Goal: Transaction & Acquisition: Purchase product/service

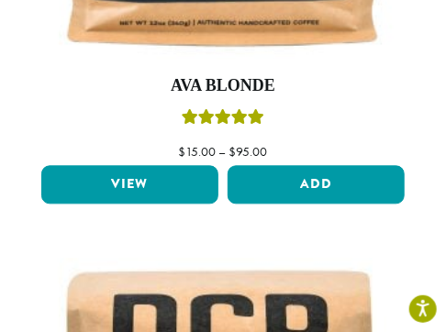
scroll to position [458, 0]
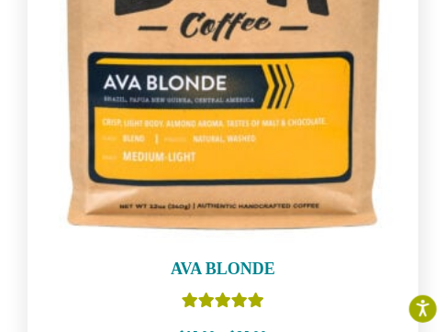
click at [232, 267] on h4 "Ava Blonde" at bounding box center [223, 270] width 372 height 20
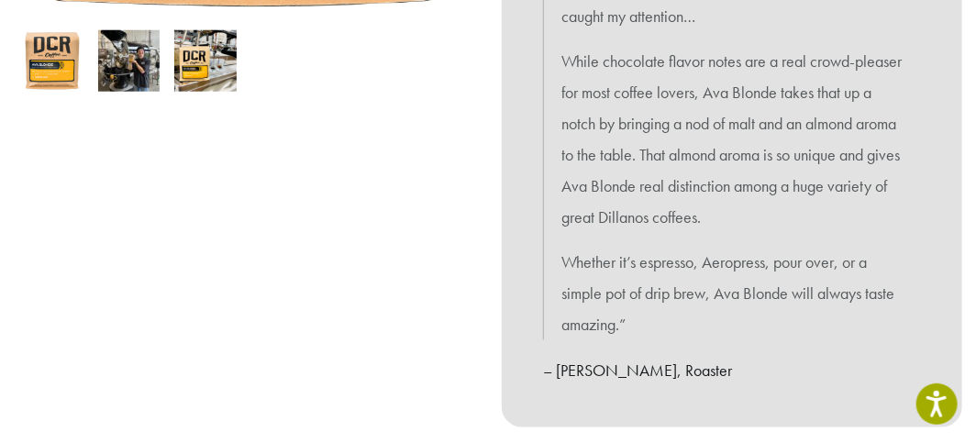
scroll to position [764, 0]
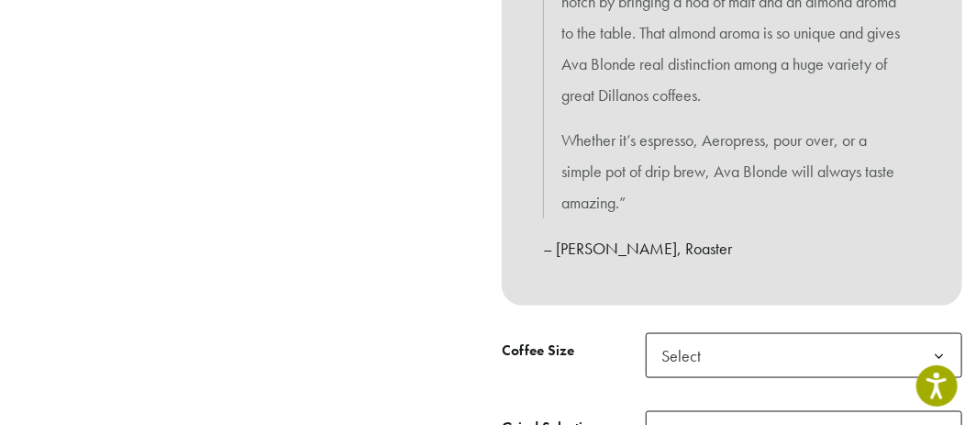
click at [445, 331] on span "Select" at bounding box center [686, 355] width 65 height 36
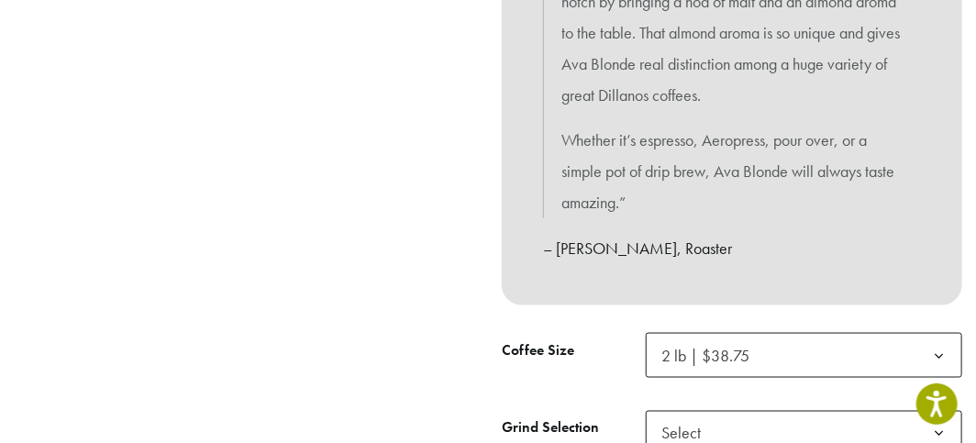
scroll to position [886, 0]
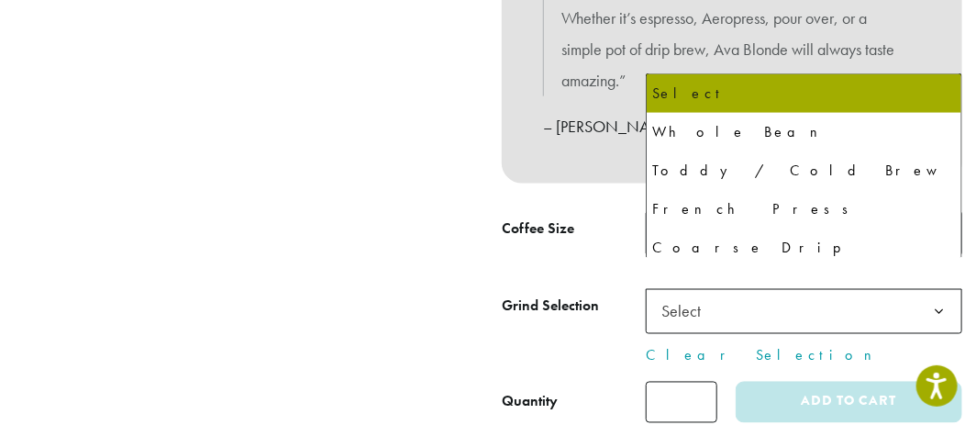
click at [445, 293] on span "Select" at bounding box center [686, 311] width 65 height 36
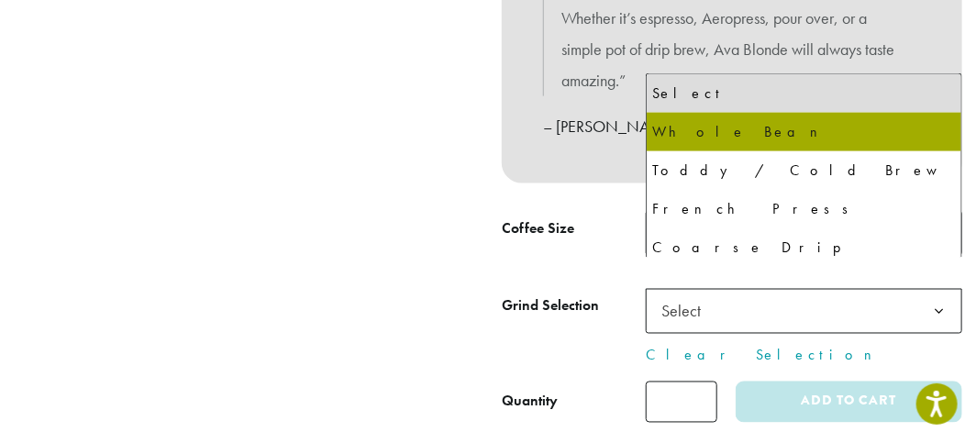
select select "**********"
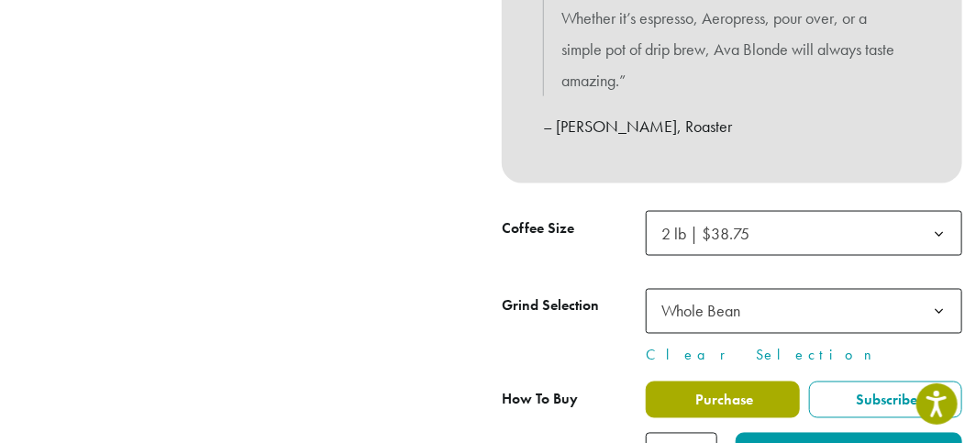
click at [445, 331] on label "Purchase" at bounding box center [723, 399] width 154 height 37
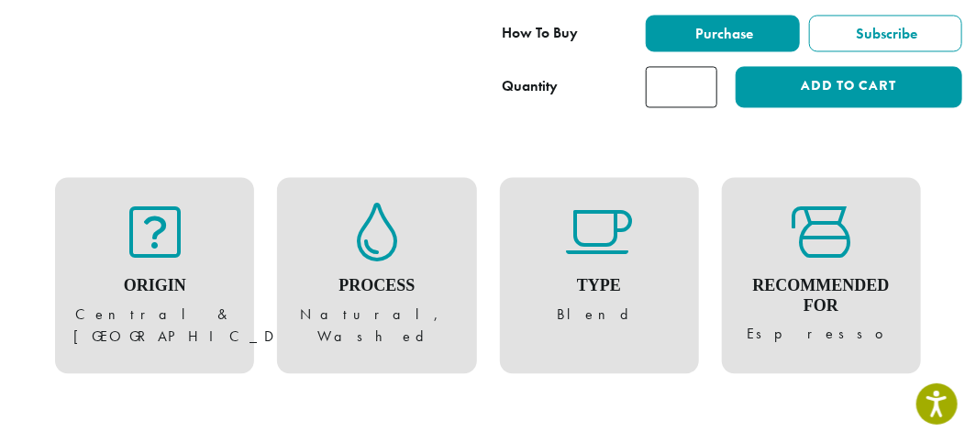
scroll to position [1497, 0]
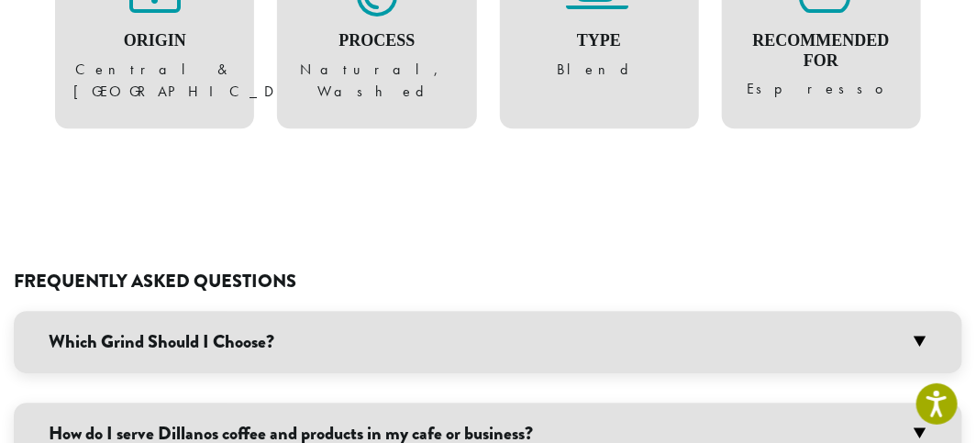
click at [445, 311] on h3 "Which Grind Should I Choose?" at bounding box center [488, 342] width 948 height 62
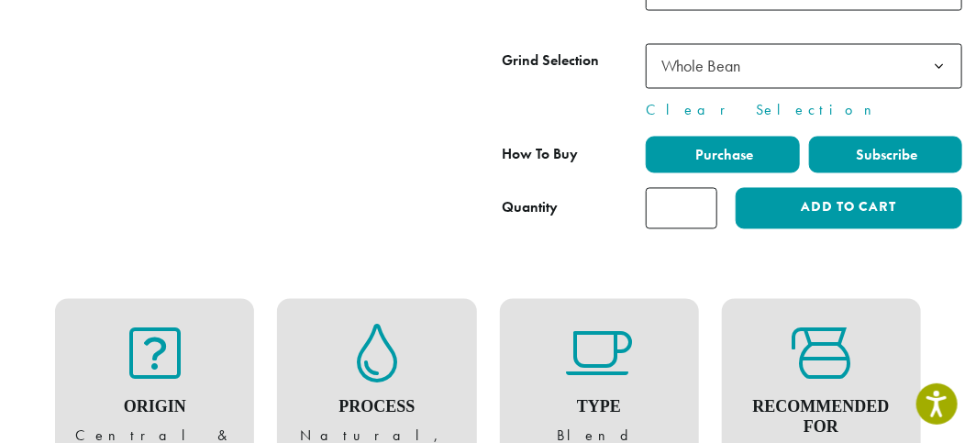
scroll to position [886, 0]
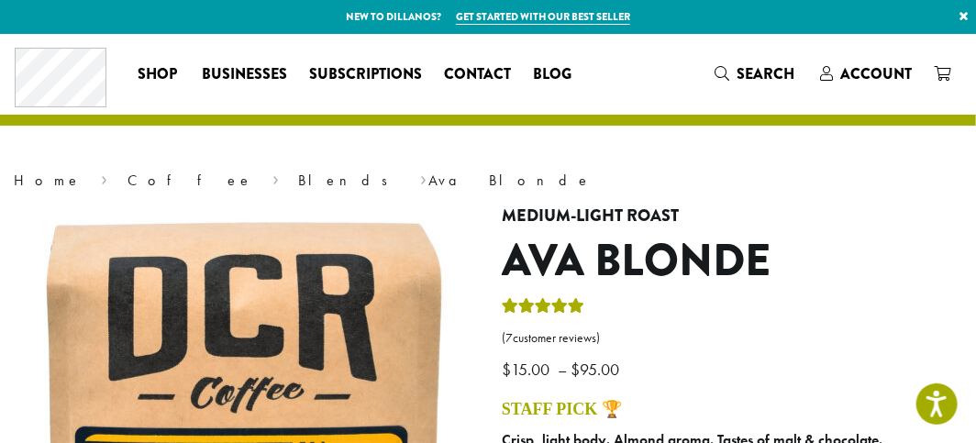
drag, startPoint x: 856, startPoint y: 70, endPoint x: 724, endPoint y: 154, distance: 157.5
drag, startPoint x: 724, startPoint y: 154, endPoint x: 853, endPoint y: 194, distance: 135.4
click at [941, 73] on icon at bounding box center [942, 73] width 17 height 15
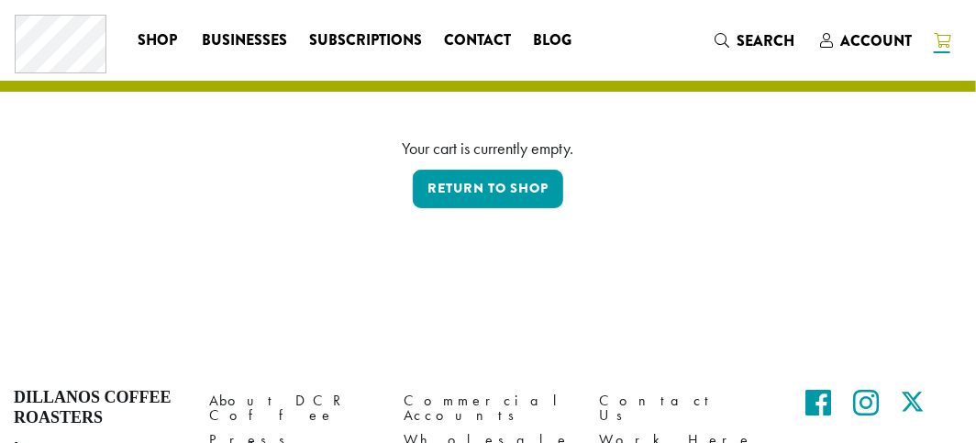
click at [943, 66] on div "Coffee All Coffees Best Sellers Blends Single Origins Dillanos Limited Organic …" at bounding box center [488, 41] width 946 height 60
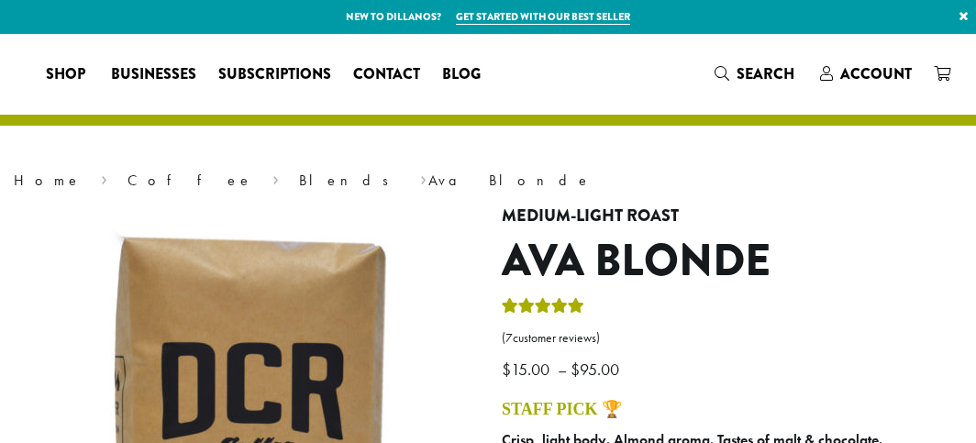
select select "**********"
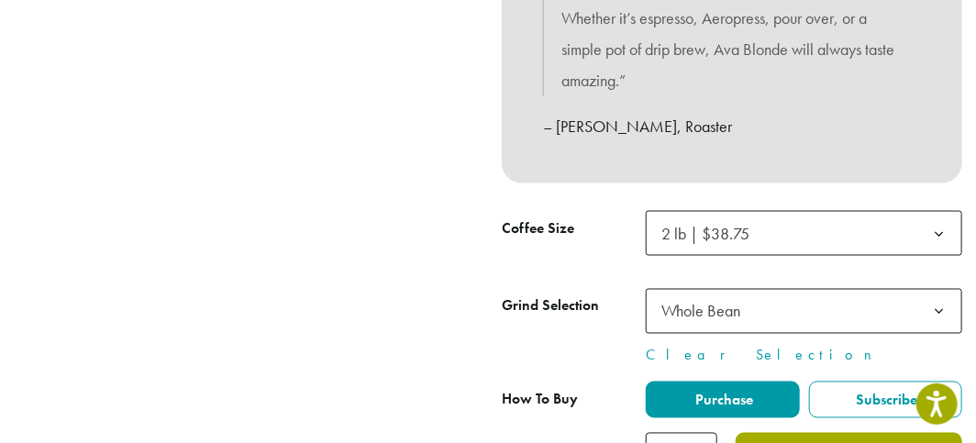
scroll to position [1008, 0]
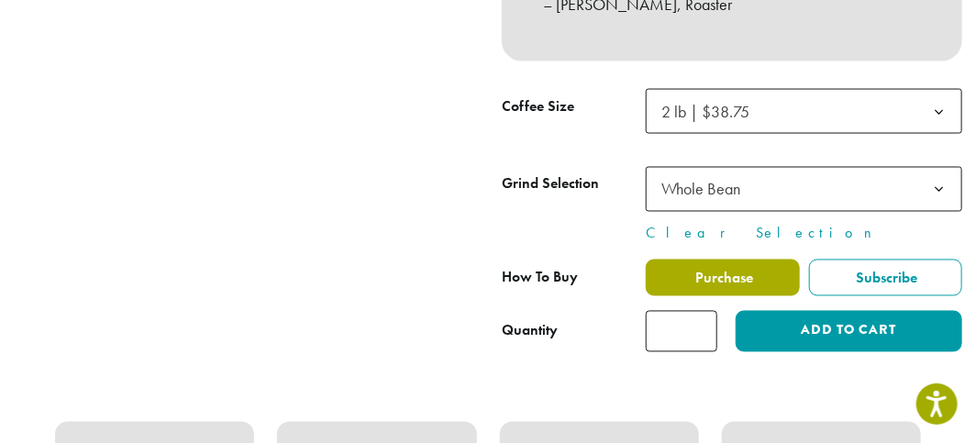
click at [744, 269] on span "Purchase" at bounding box center [722, 278] width 61 height 19
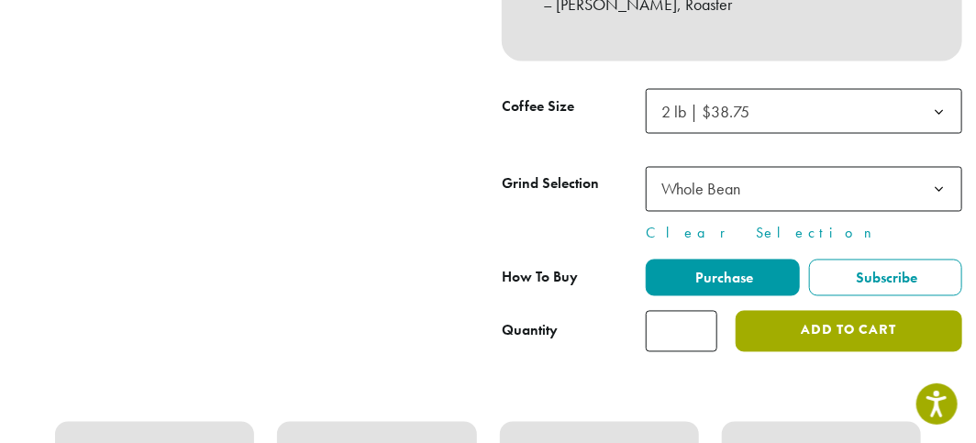
click at [859, 311] on button "Add to cart" at bounding box center [848, 331] width 227 height 41
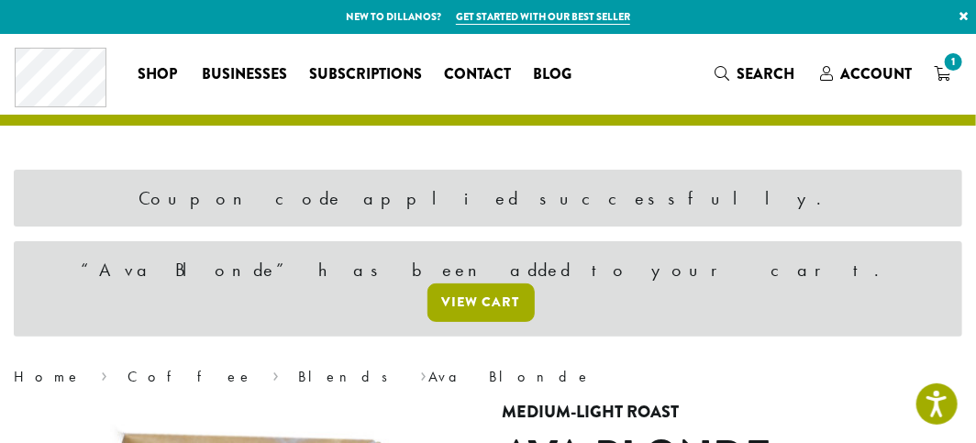
click at [535, 283] on link "View cart" at bounding box center [480, 302] width 107 height 39
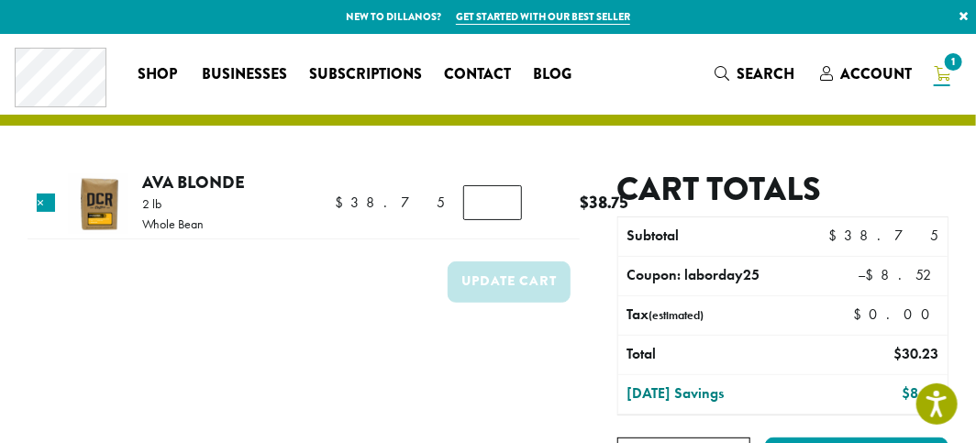
scroll to position [122, 0]
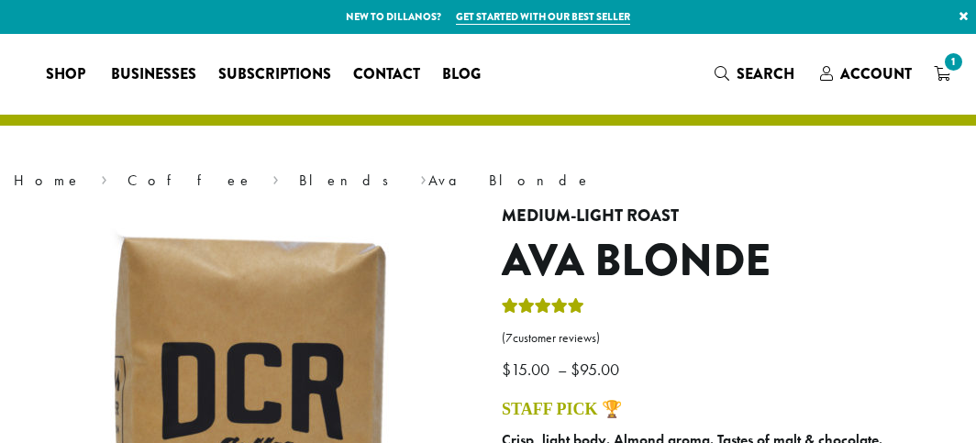
select select "**********"
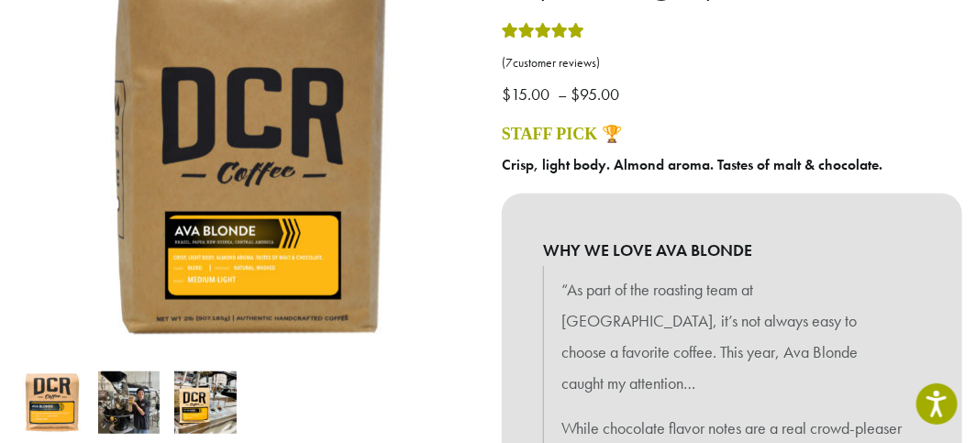
scroll to position [886, 0]
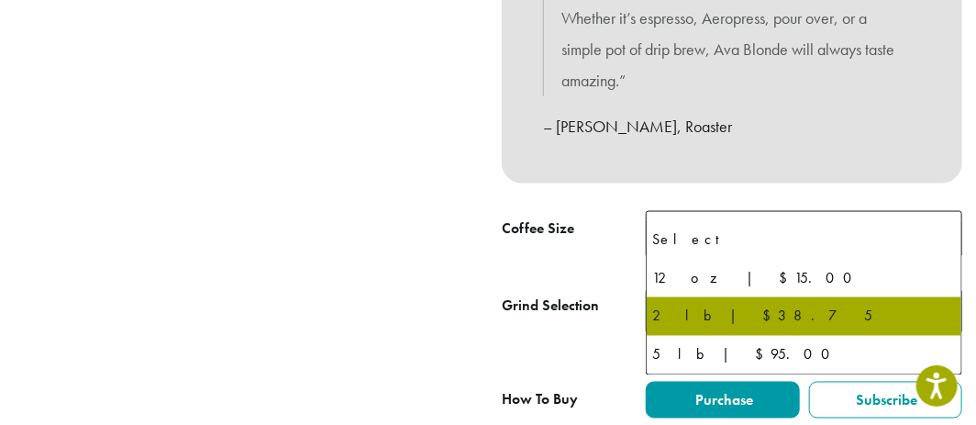
click at [692, 223] on span "2 lb | $38.75" at bounding box center [705, 233] width 88 height 21
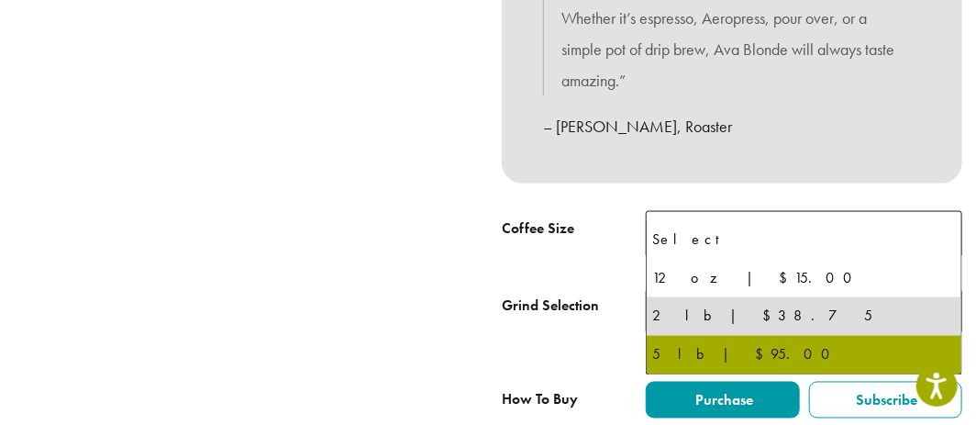
select select "**********"
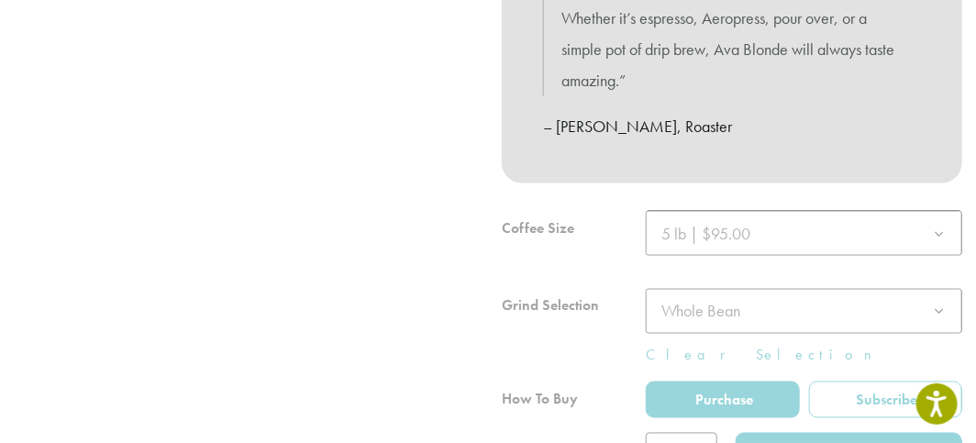
scroll to position [1008, 0]
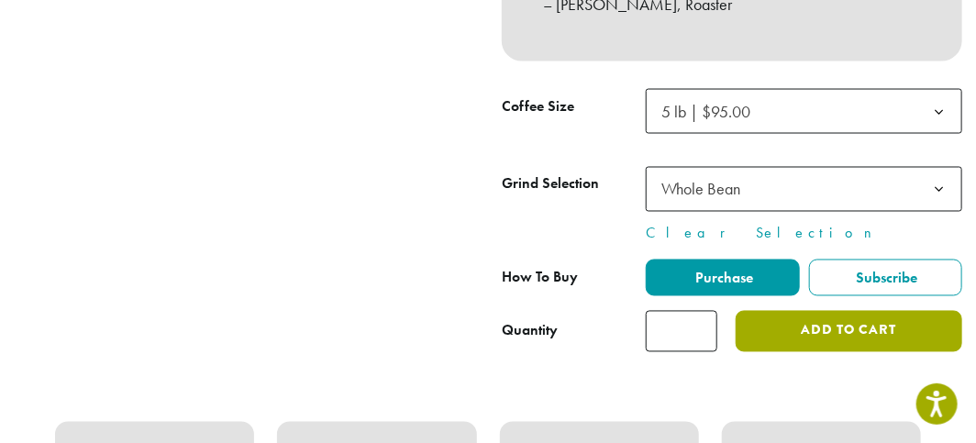
click at [865, 311] on button "Add to cart" at bounding box center [848, 331] width 227 height 41
click at [866, 311] on button "Add to cart" at bounding box center [848, 331] width 227 height 41
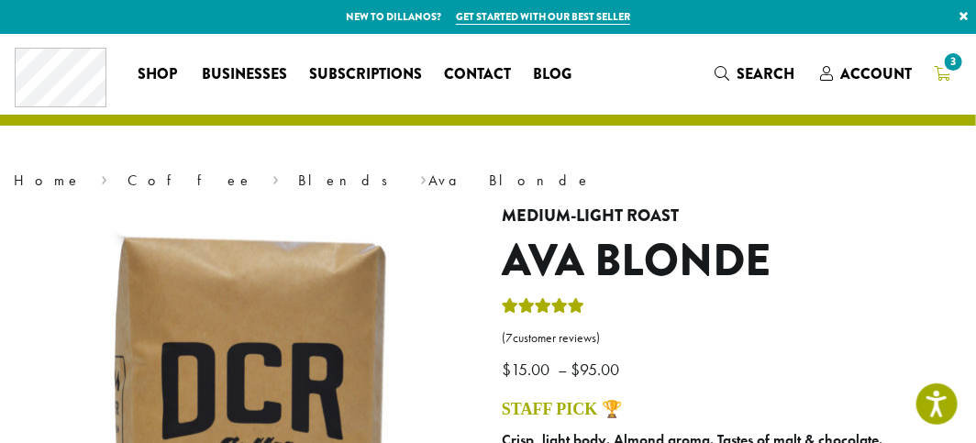
click at [951, 66] on span "3" at bounding box center [953, 62] width 25 height 25
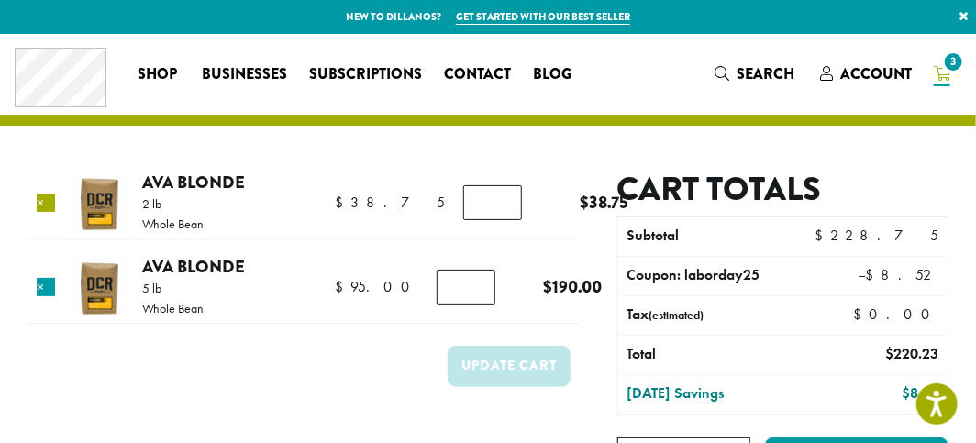
click at [43, 194] on link "×" at bounding box center [46, 202] width 18 height 18
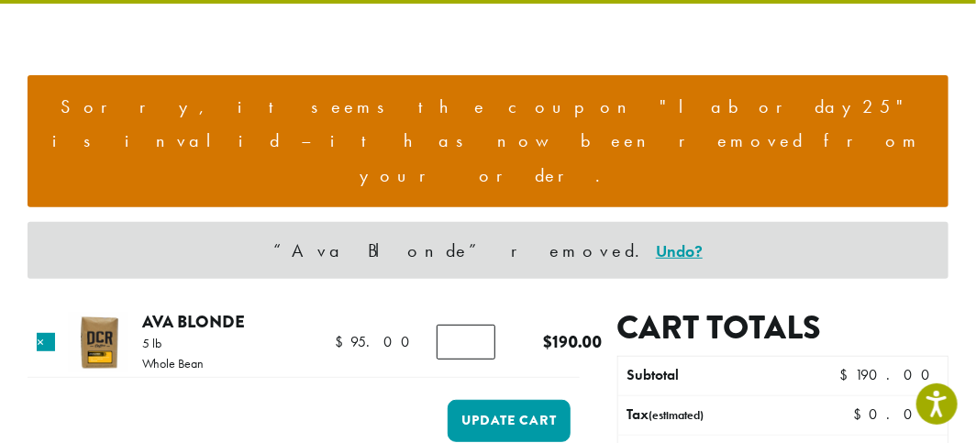
scroll to position [244, 0]
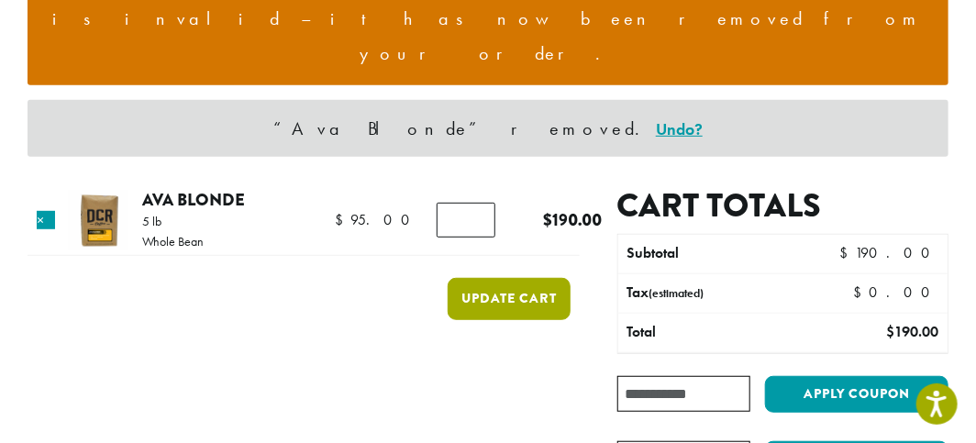
type input "*"
click at [548, 278] on button "Update cart" at bounding box center [510, 298] width 124 height 41
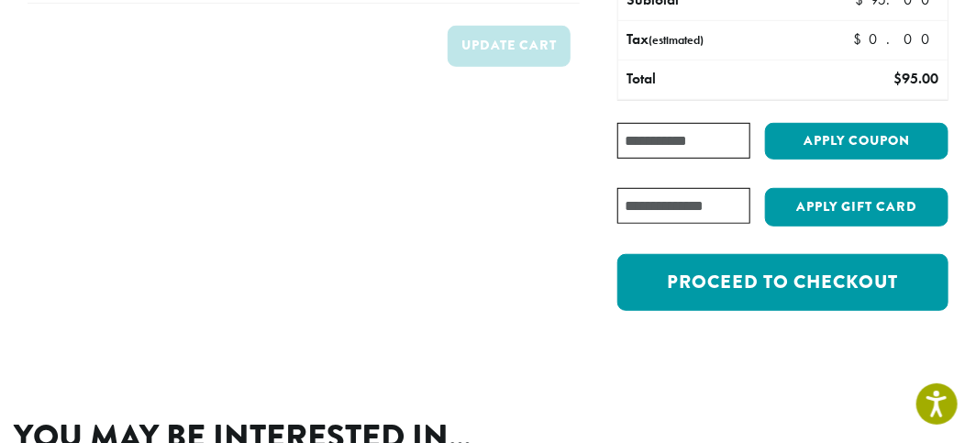
scroll to position [199, 0]
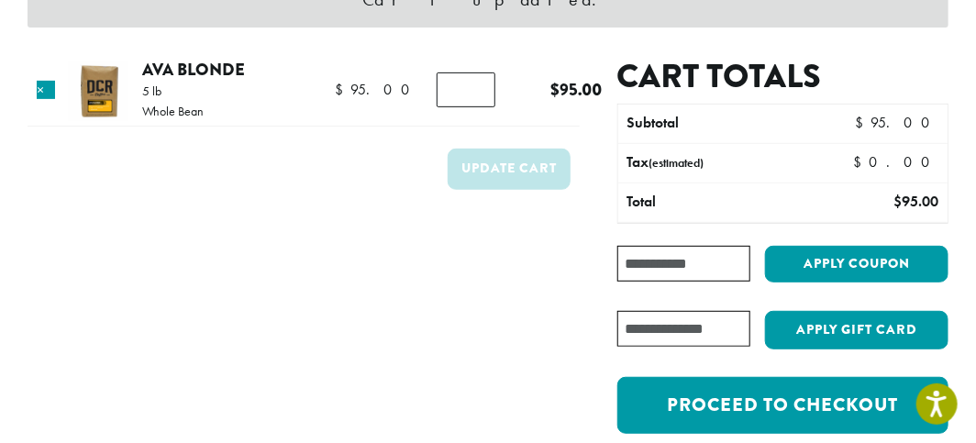
click at [635, 273] on input "Coupon:" at bounding box center [683, 264] width 133 height 36
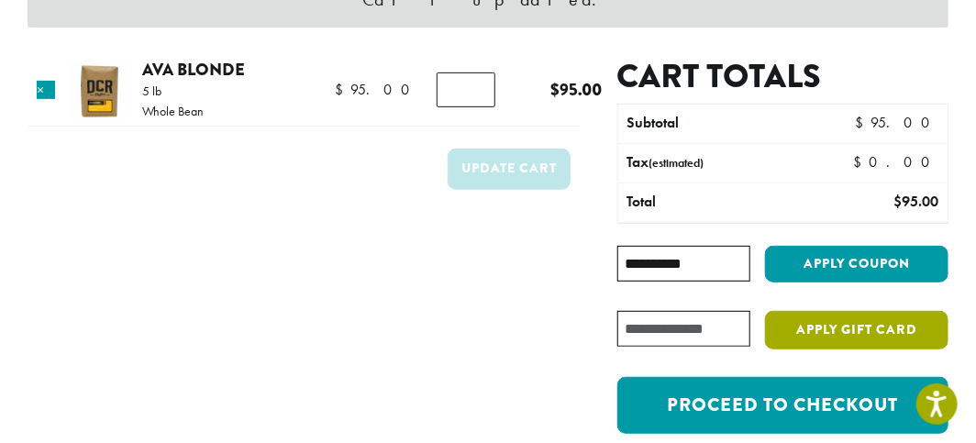
type input "**********"
click at [765, 246] on button "Apply coupon" at bounding box center [856, 265] width 183 height 38
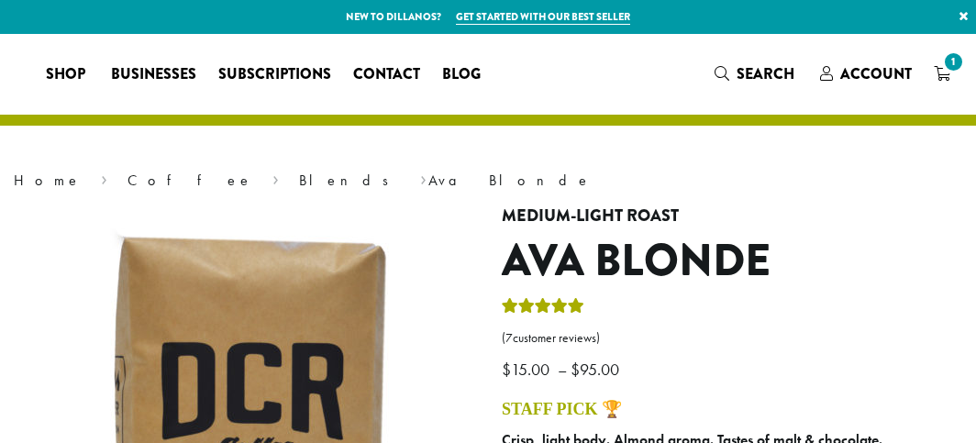
select select "**********"
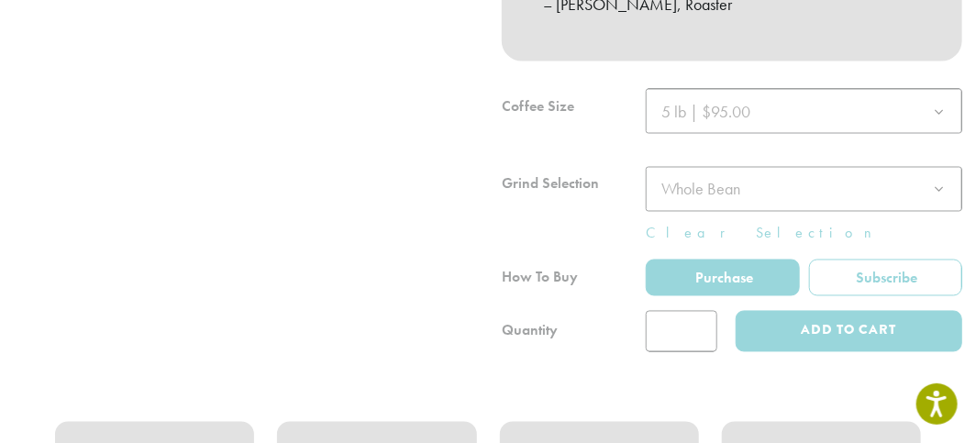
scroll to position [886, 0]
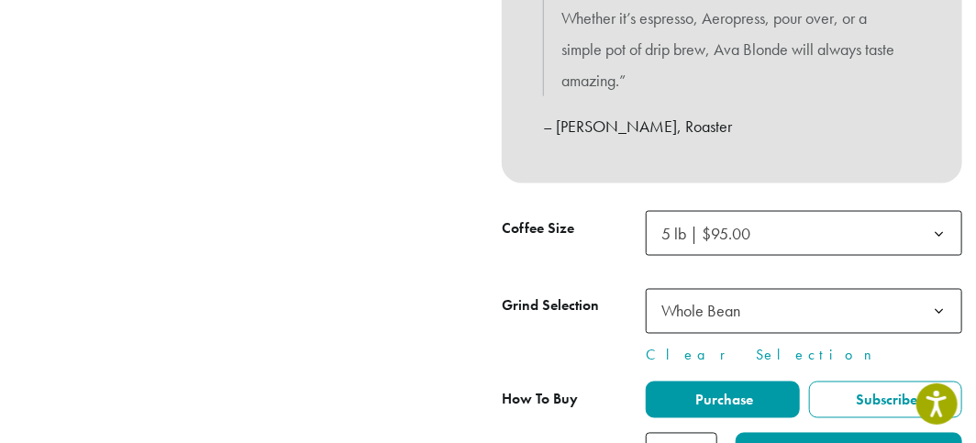
click at [635, 216] on th "Coffee Size" at bounding box center [574, 231] width 144 height 41
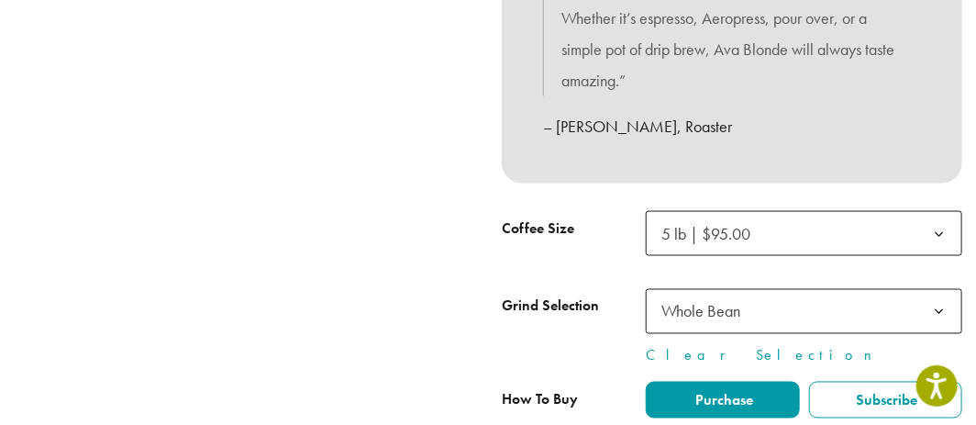
click at [669, 223] on span "5 lb | $95.00" at bounding box center [705, 233] width 89 height 21
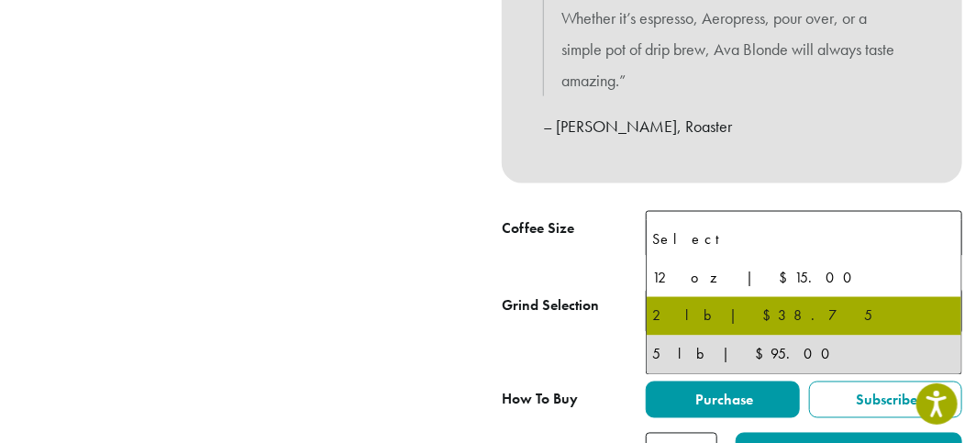
select select "**********"
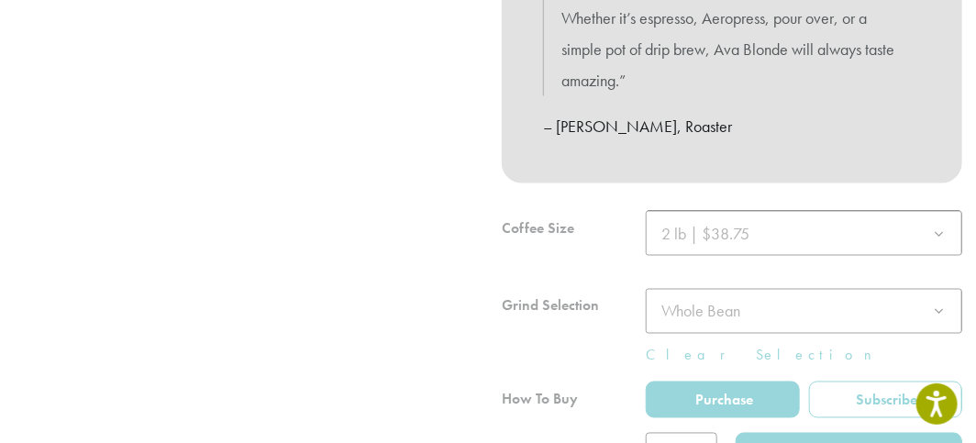
scroll to position [1008, 0]
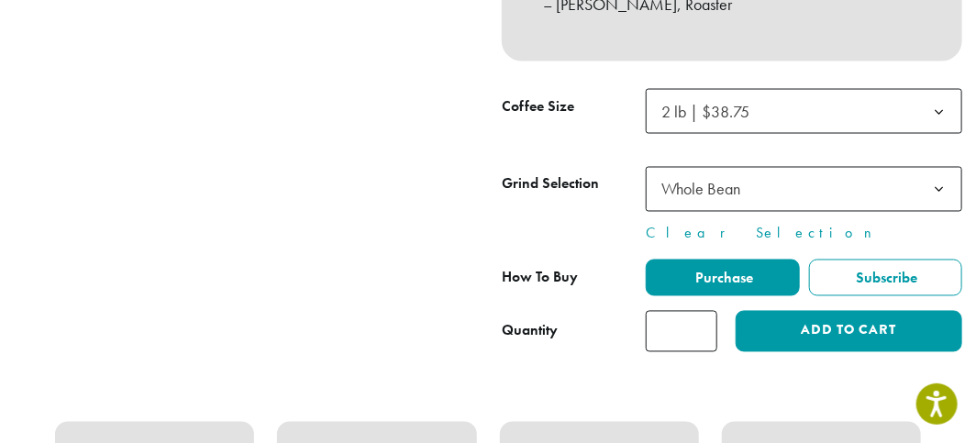
click at [698, 311] on input "*" at bounding box center [682, 331] width 72 height 41
click at [701, 311] on input "*" at bounding box center [682, 331] width 72 height 41
click at [704, 311] on input "*" at bounding box center [682, 331] width 72 height 41
click at [702, 311] on input "*" at bounding box center [682, 331] width 72 height 41
type input "*"
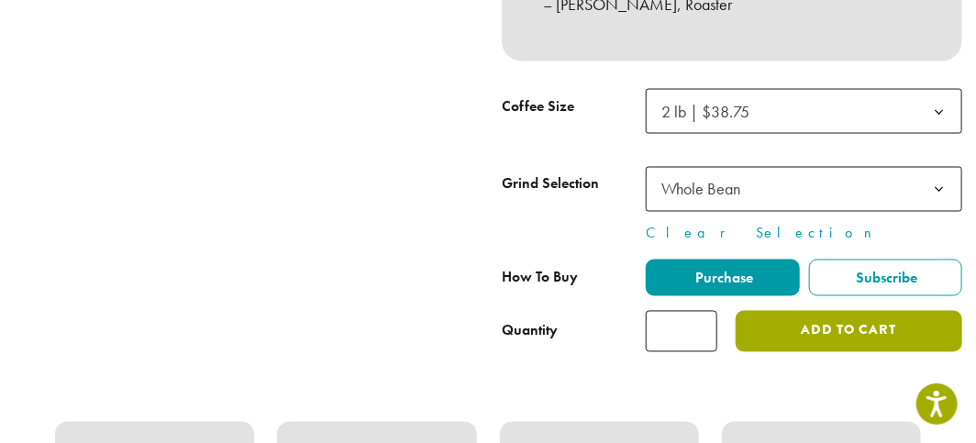
click at [837, 311] on button "Add to cart" at bounding box center [848, 331] width 227 height 41
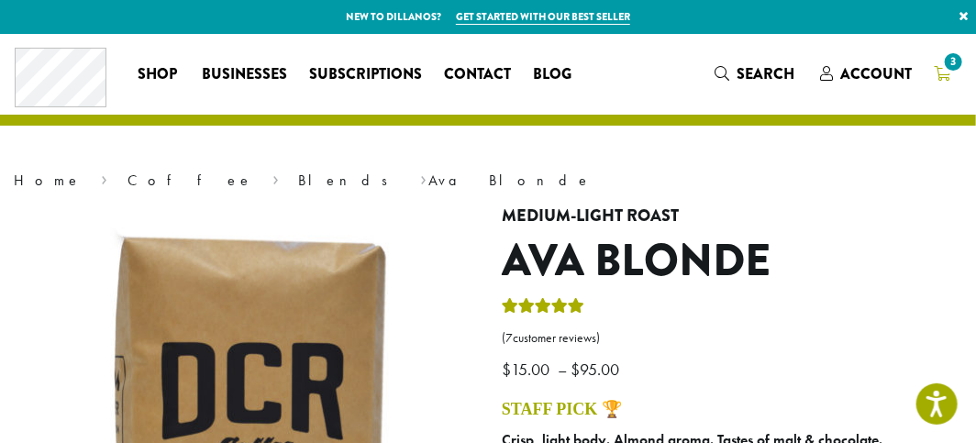
click at [938, 73] on icon "3" at bounding box center [942, 73] width 17 height 15
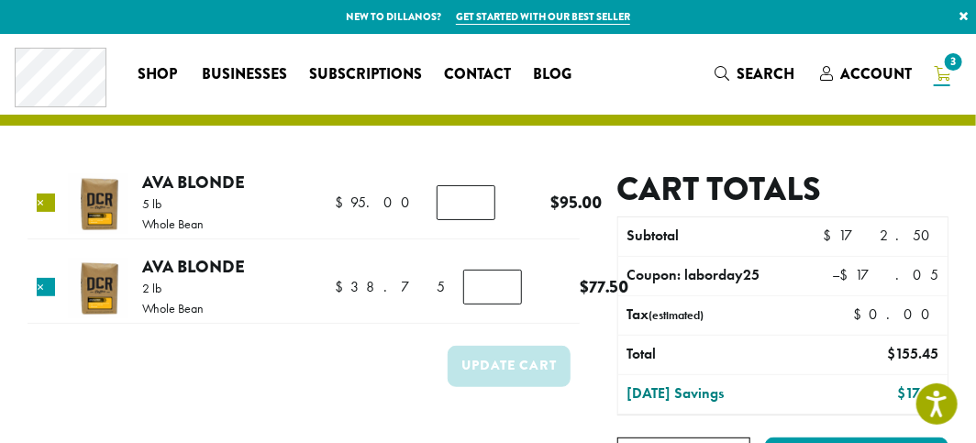
click at [44, 204] on link "×" at bounding box center [46, 202] width 18 height 18
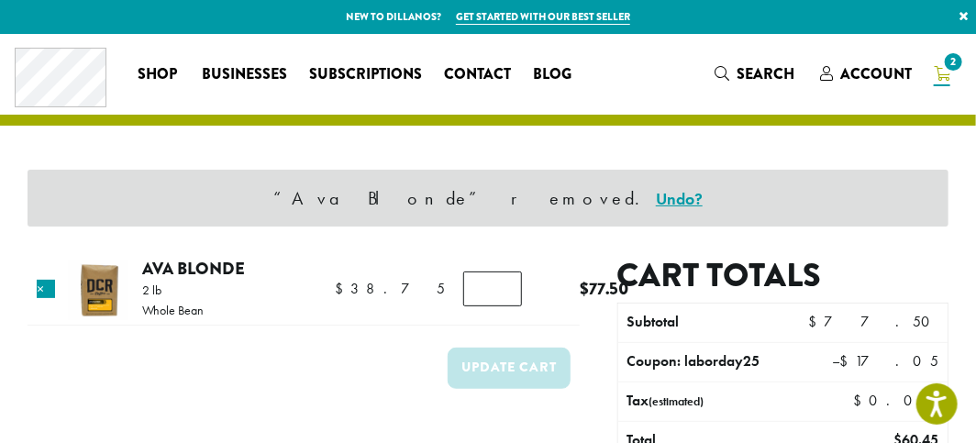
drag, startPoint x: 472, startPoint y: 299, endPoint x: 444, endPoint y: 299, distance: 28.4
click at [463, 299] on input "*" at bounding box center [492, 288] width 59 height 35
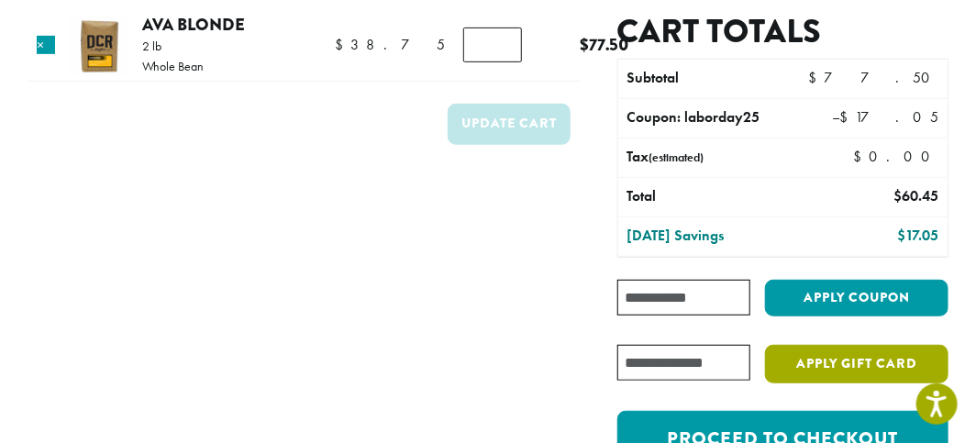
scroll to position [367, 0]
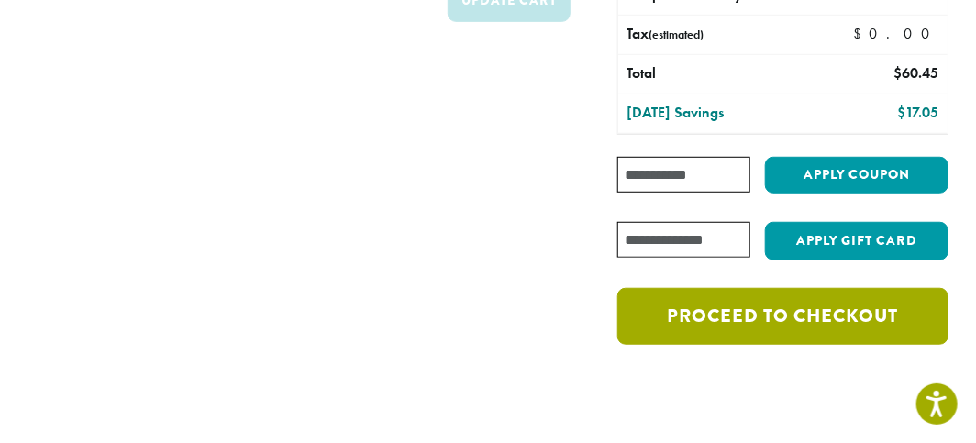
click at [751, 311] on link "Proceed to checkout" at bounding box center [782, 316] width 331 height 57
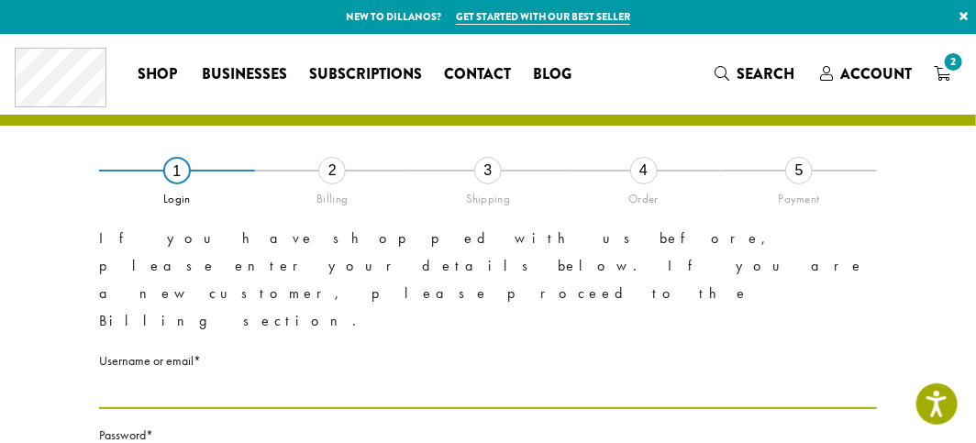
click at [164, 373] on input "Username or email * Required" at bounding box center [488, 391] width 778 height 36
type input "*"
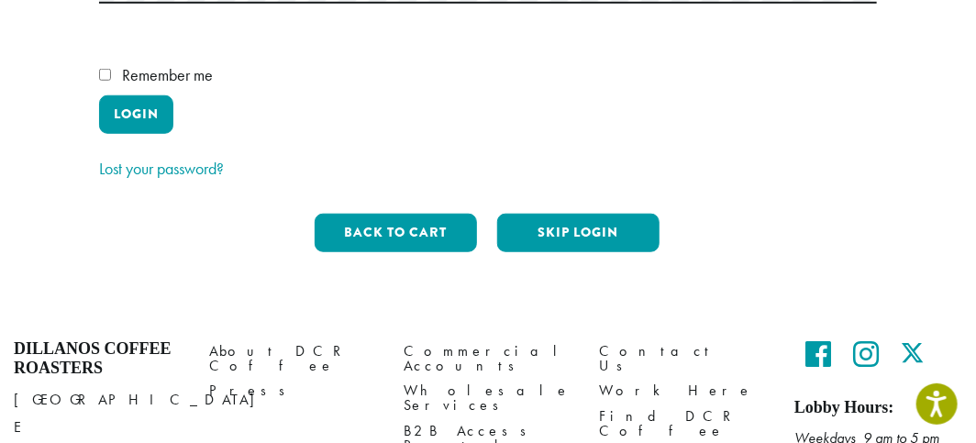
scroll to position [480, 0]
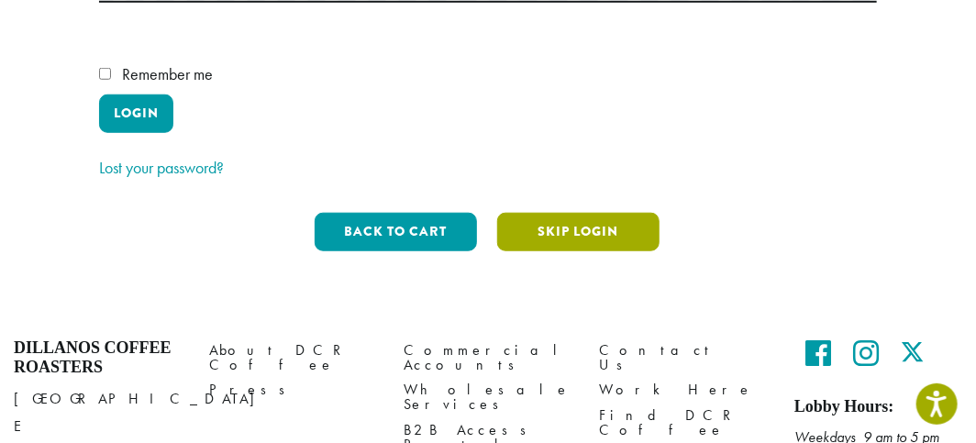
click at [536, 213] on button "Skip Login" at bounding box center [578, 232] width 162 height 39
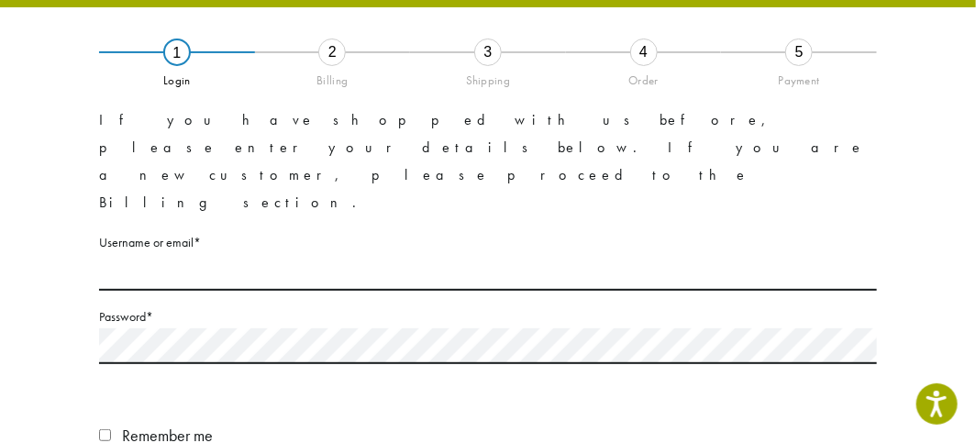
scroll to position [105, 0]
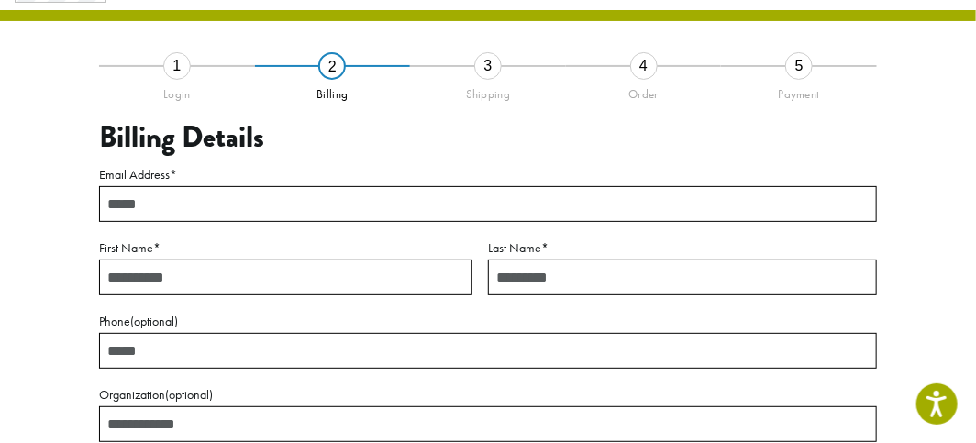
click at [103, 186] on input "Email Address *" at bounding box center [488, 204] width 778 height 36
type input "**********"
click at [123, 275] on input "First Name *" at bounding box center [285, 278] width 373 height 36
type input "*******"
click at [520, 282] on input "Last Name *" at bounding box center [682, 278] width 389 height 36
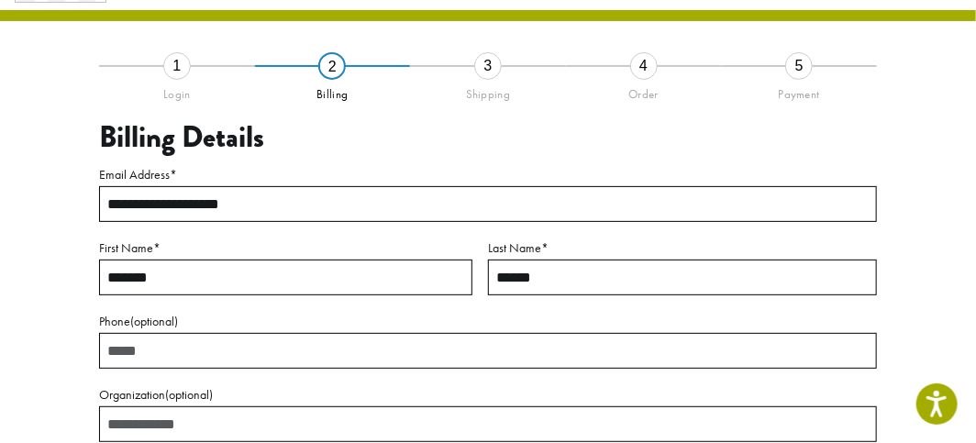
type input "******"
type input "**********"
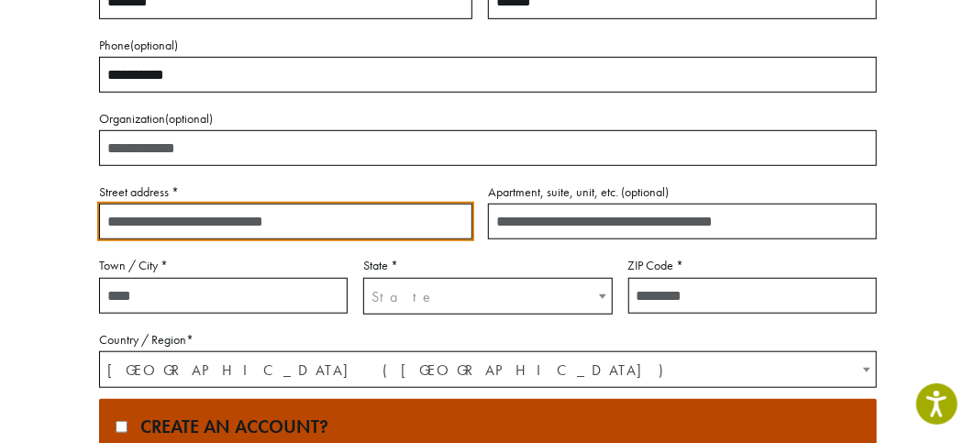
scroll to position [668, 0]
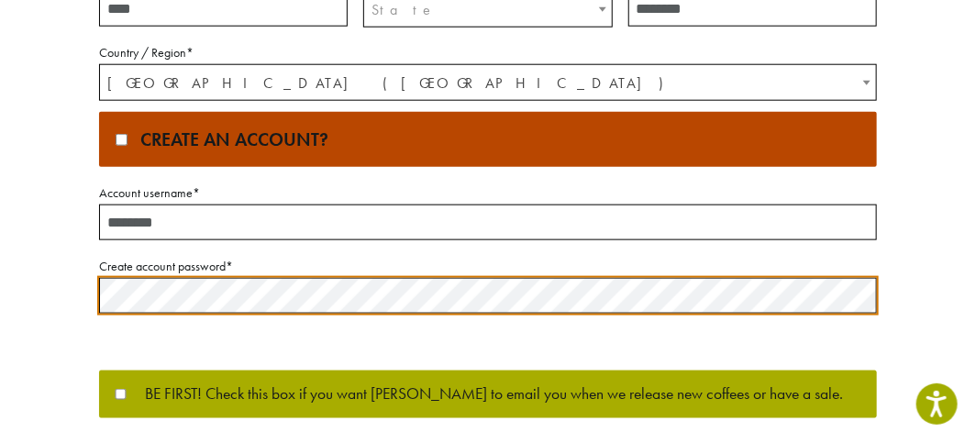
click at [138, 229] on input "Account username *" at bounding box center [488, 222] width 778 height 36
drag, startPoint x: 182, startPoint y: 224, endPoint x: 0, endPoint y: 225, distance: 182.5
type input "********"
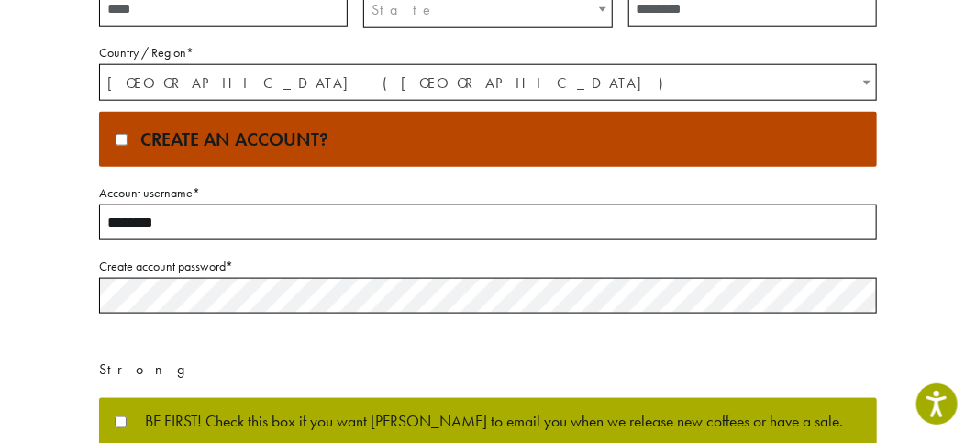
scroll to position [790, 0]
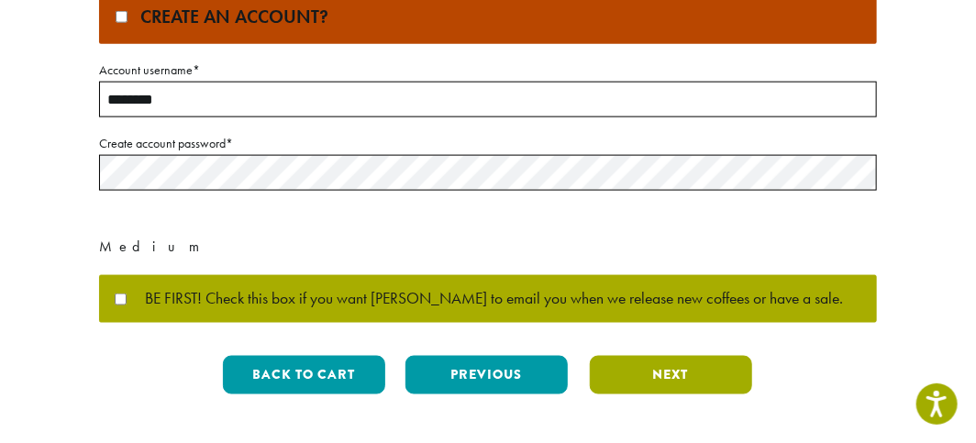
click at [670, 357] on button "Next" at bounding box center [671, 375] width 162 height 39
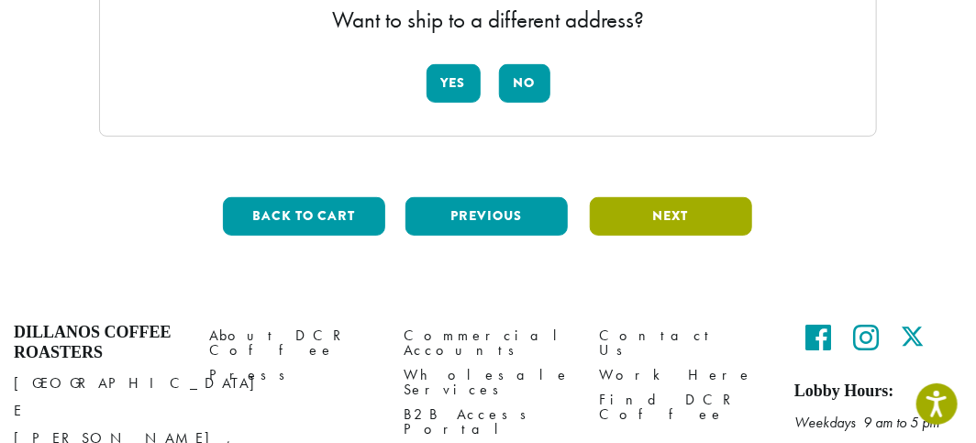
scroll to position [226, 0]
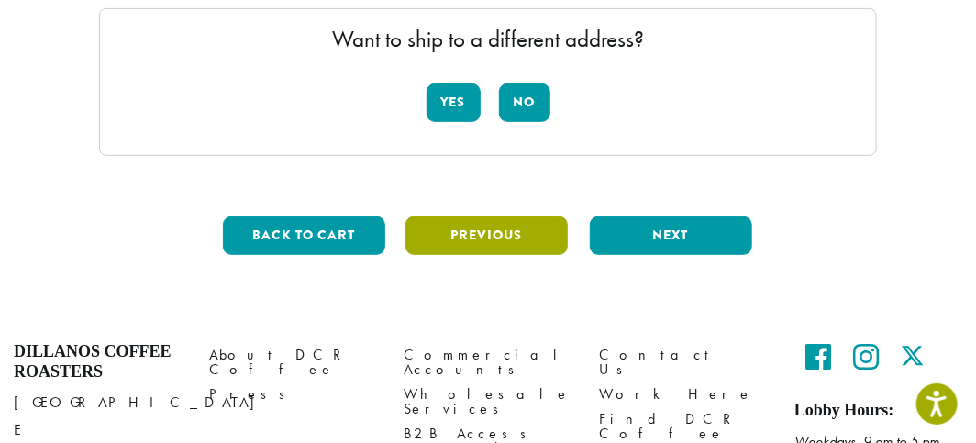
click at [464, 227] on button "Previous" at bounding box center [486, 235] width 162 height 39
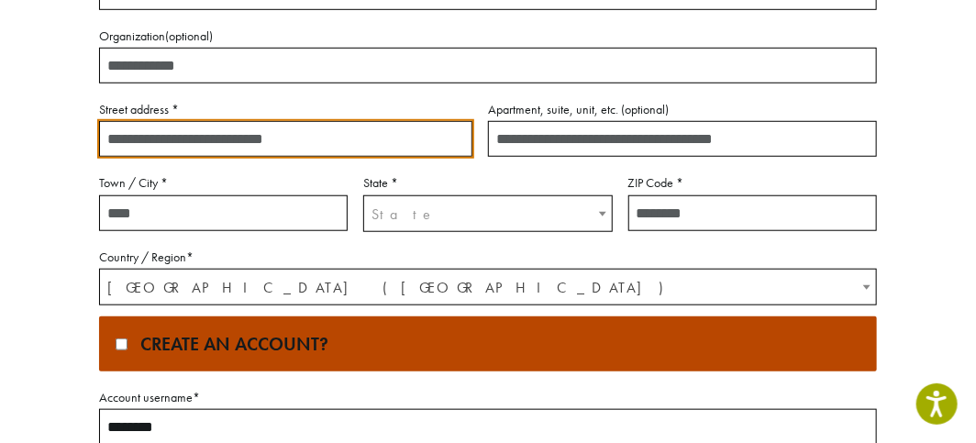
scroll to position [469, 0]
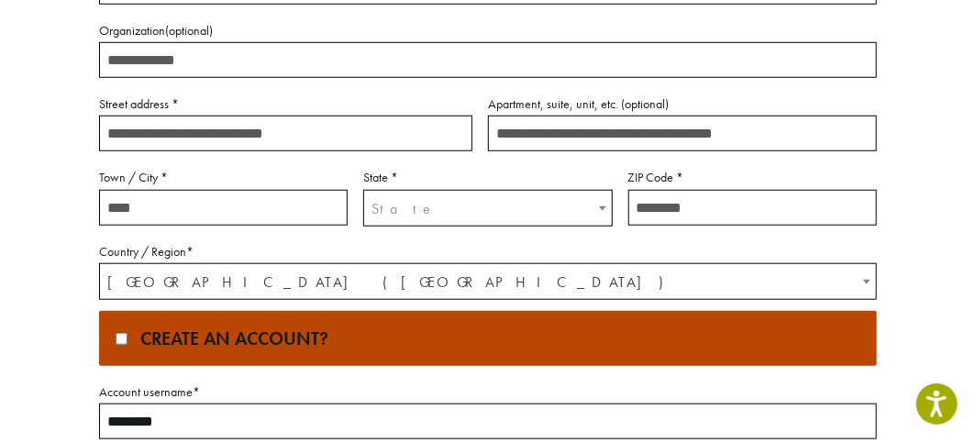
click at [160, 130] on input "Street address *" at bounding box center [285, 134] width 373 height 36
type input "**********"
click at [210, 210] on input "Town / City *" at bounding box center [223, 208] width 249 height 36
type input "**********"
click at [432, 185] on label "State *" at bounding box center [487, 177] width 249 height 23
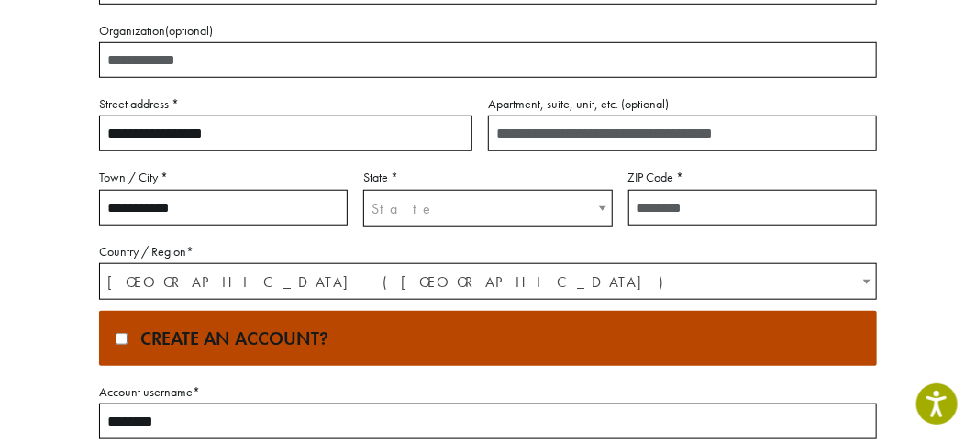
click at [363, 189] on select "**********" at bounding box center [362, 189] width 1 height 1
click at [415, 210] on span "State" at bounding box center [487, 209] width 247 height 36
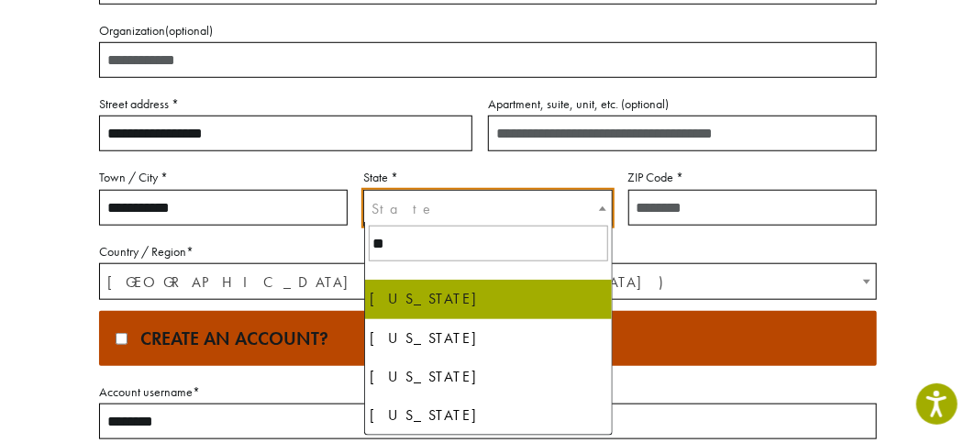
type input "**"
select select "**"
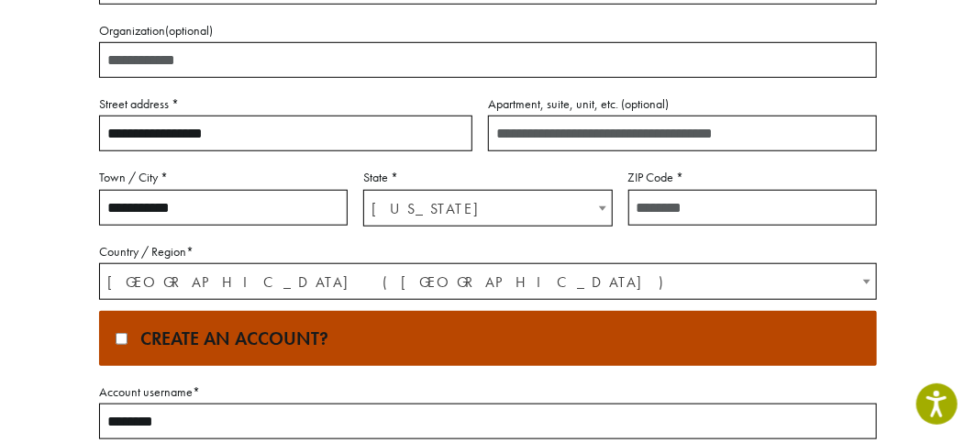
click at [657, 205] on input "ZIP Code *" at bounding box center [752, 208] width 249 height 36
type input "*****"
click at [130, 279] on span "United States (US)" at bounding box center [488, 282] width 776 height 36
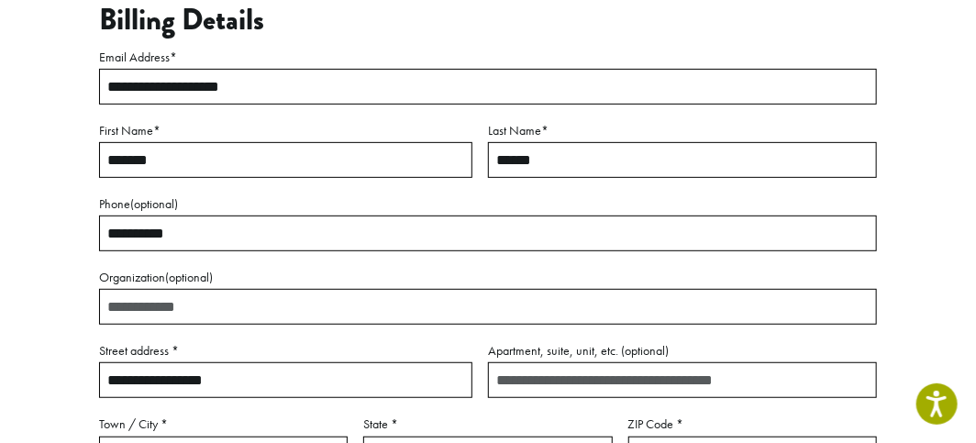
scroll to position [202, 0]
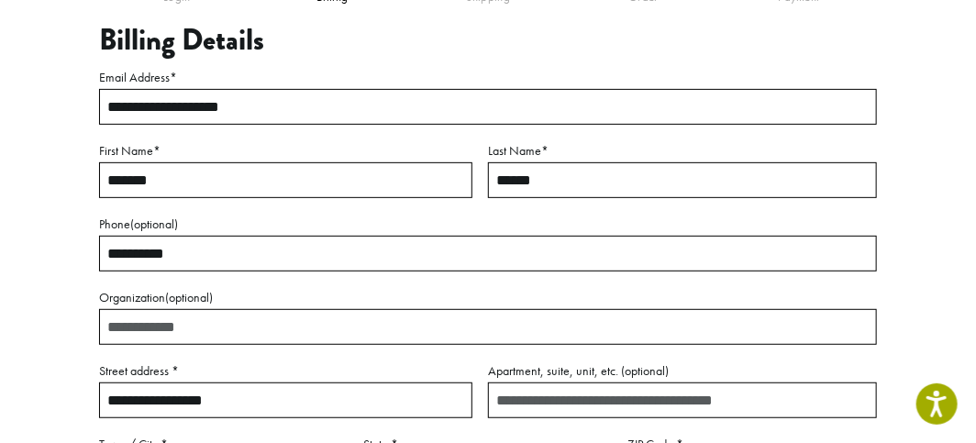
click at [560, 185] on input "******" at bounding box center [682, 180] width 389 height 36
type input "*"
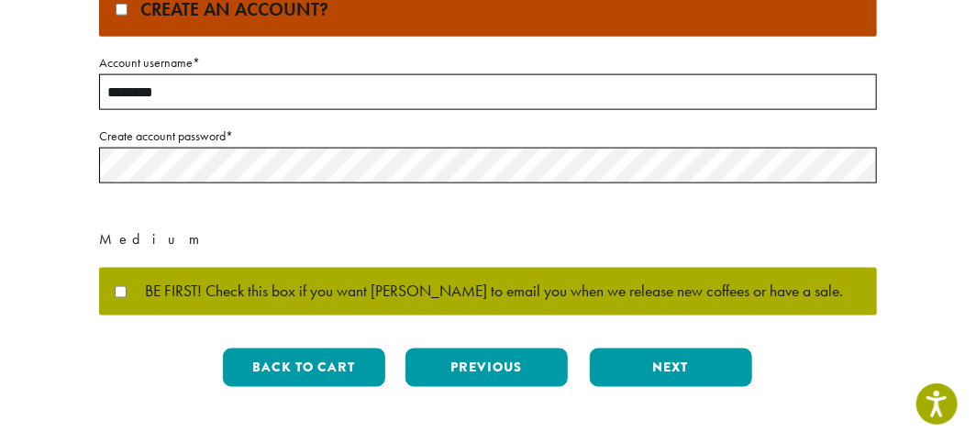
scroll to position [877, 0]
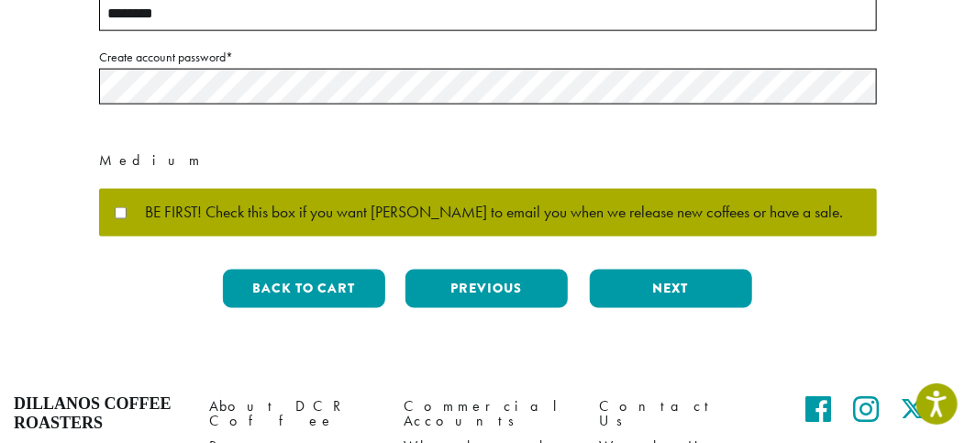
type input "******"
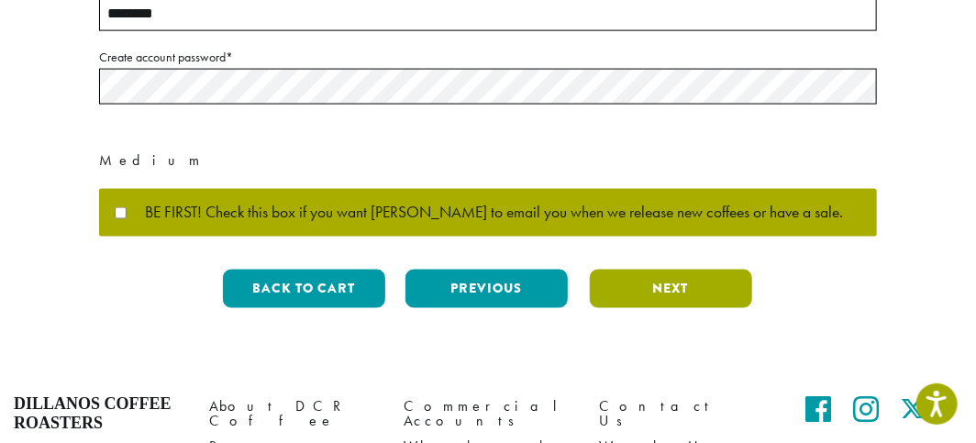
click at [635, 288] on button "Next" at bounding box center [671, 289] width 162 height 39
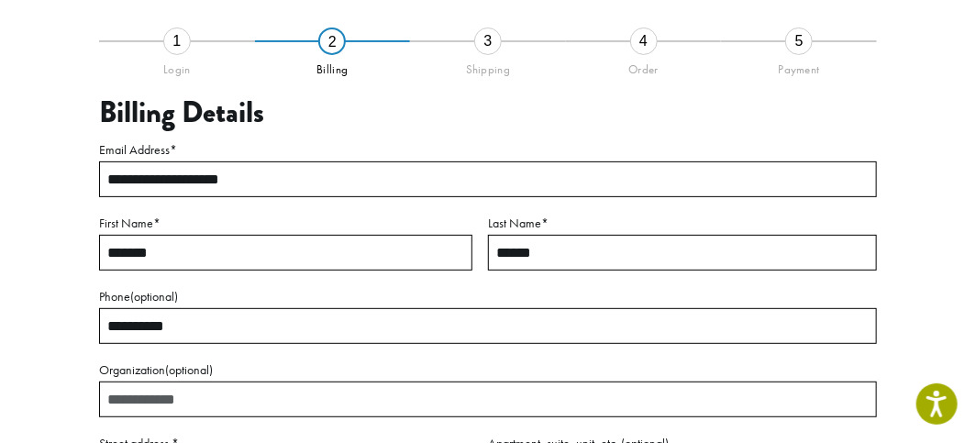
scroll to position [105, 0]
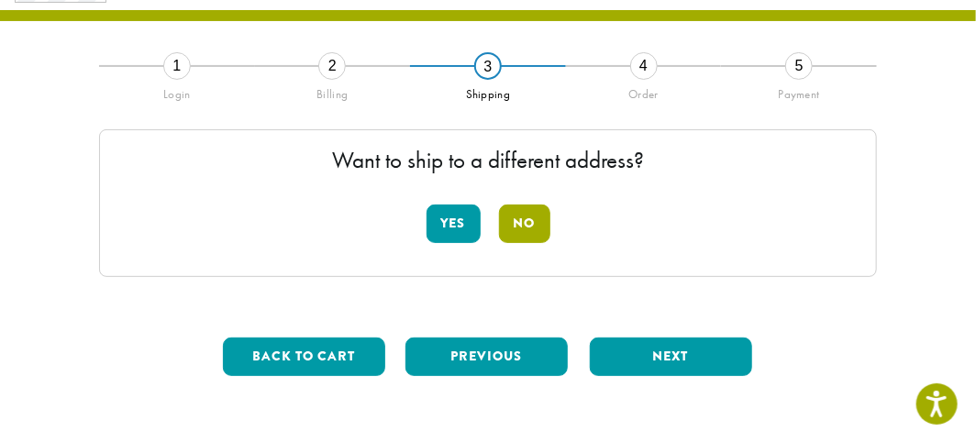
click at [514, 236] on button "No" at bounding box center [524, 223] width 51 height 39
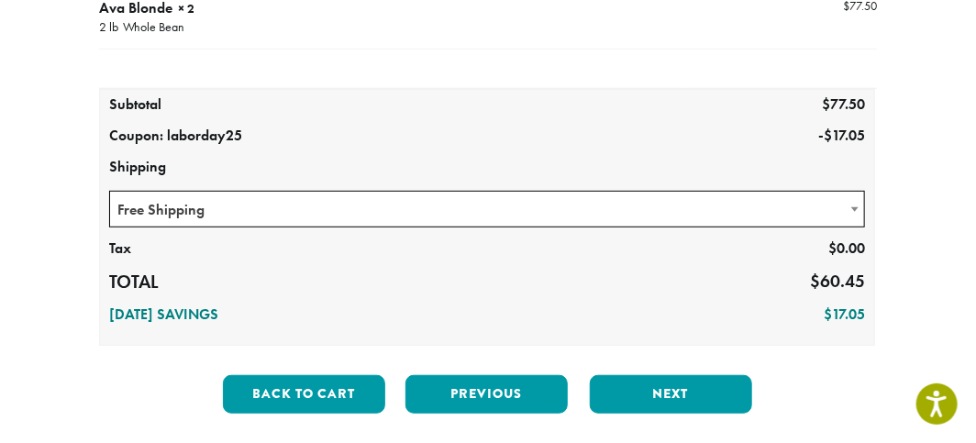
scroll to position [280, 0]
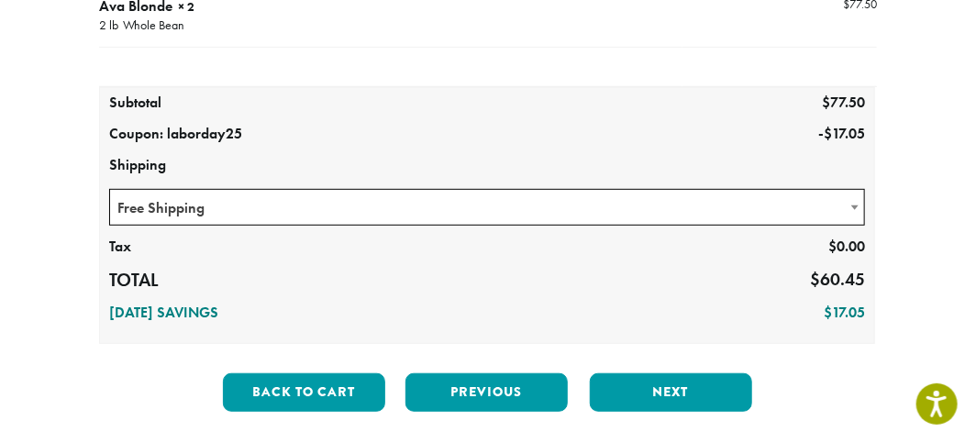
click at [205, 217] on span "Free Shipping" at bounding box center [487, 208] width 754 height 36
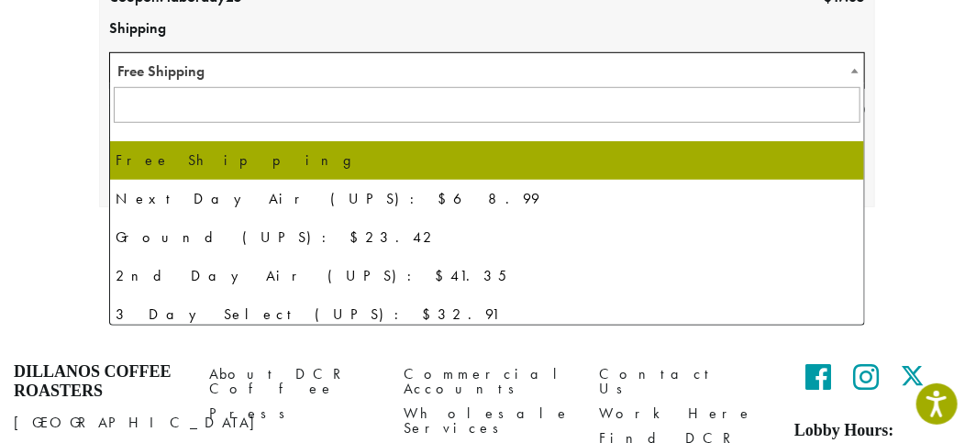
scroll to position [416, 0]
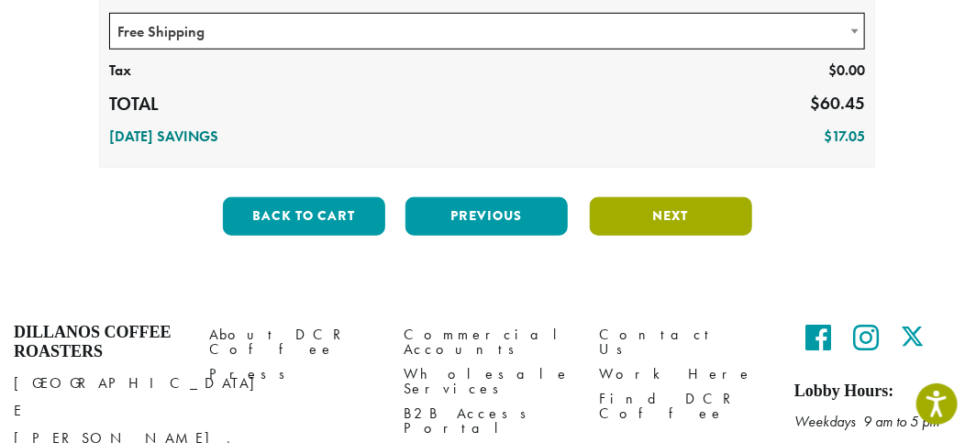
click at [621, 208] on button "Next" at bounding box center [671, 216] width 162 height 39
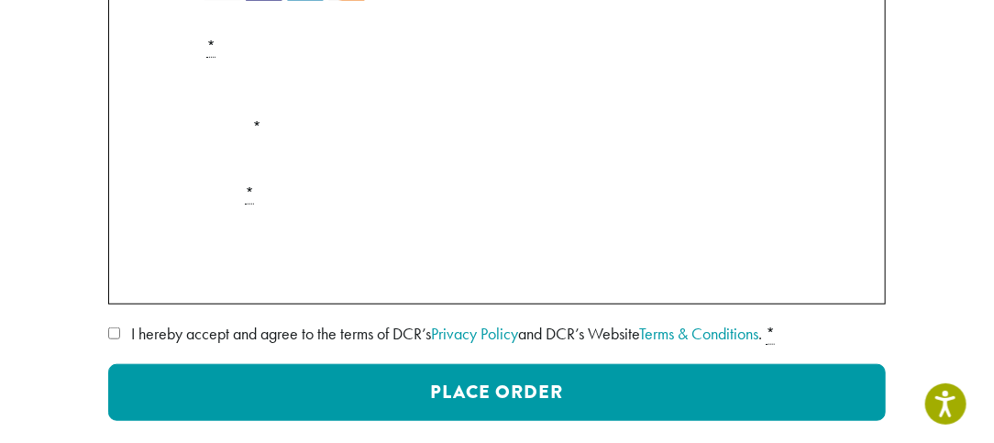
scroll to position [356, 0]
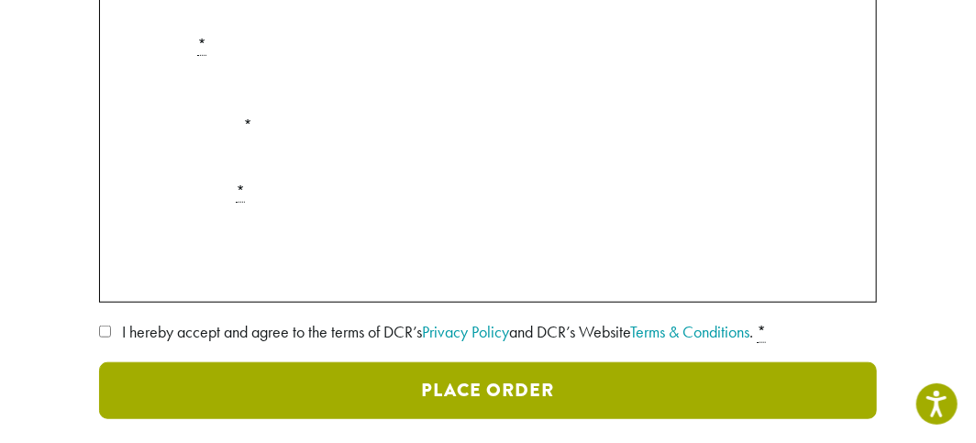
click at [426, 399] on button "Place Order" at bounding box center [488, 390] width 778 height 57
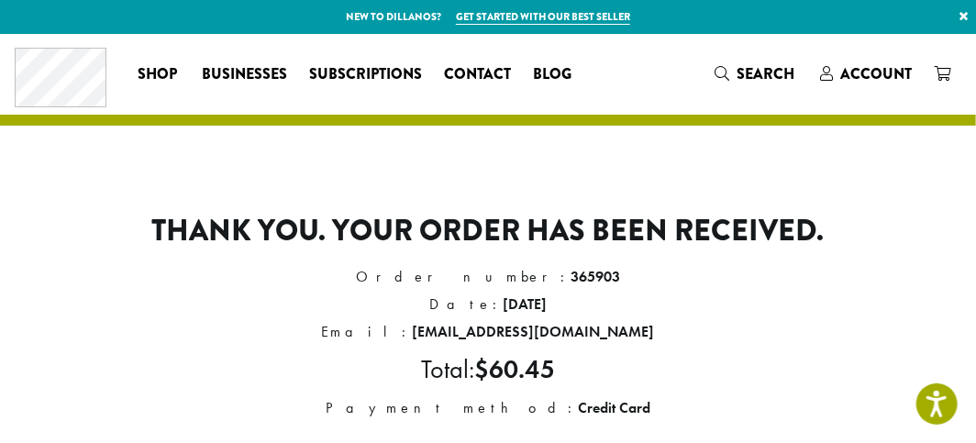
scroll to position [1, 0]
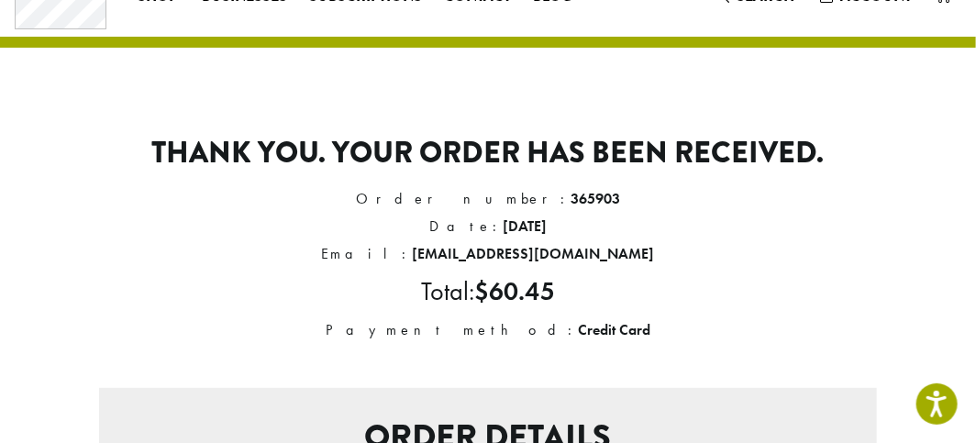
scroll to position [0, 0]
